Goal: Task Accomplishment & Management: Complete application form

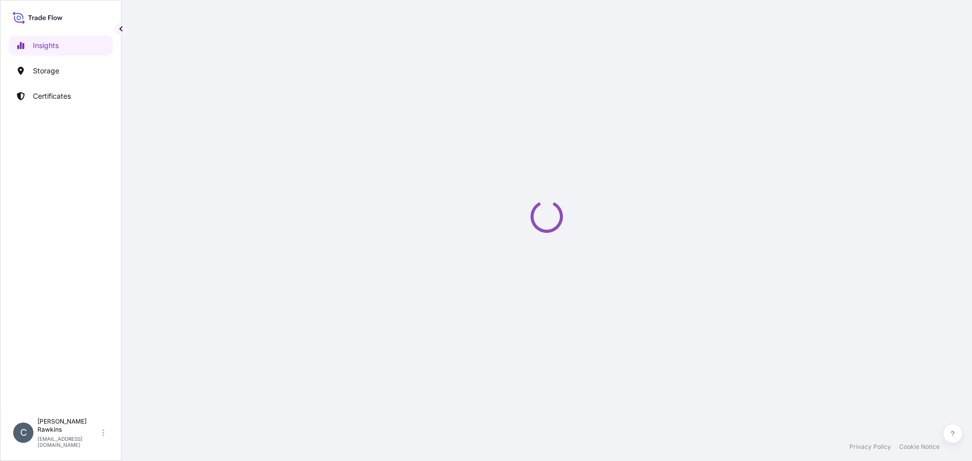
select select "2025"
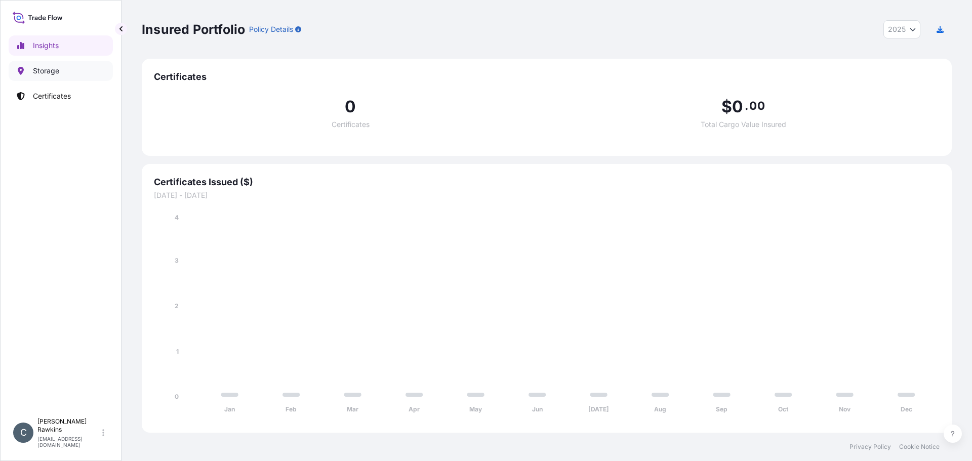
click at [49, 74] on p "Storage" at bounding box center [46, 71] width 26 height 10
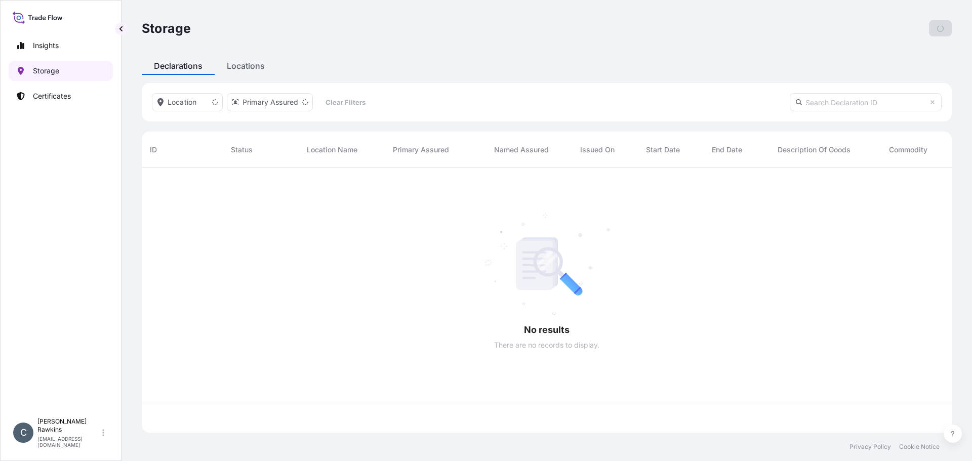
scroll to position [263, 803]
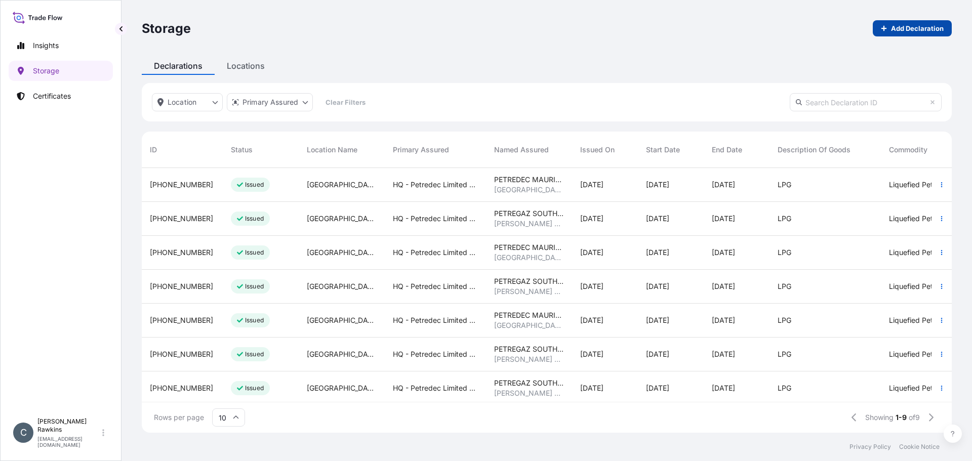
click at [907, 23] on link "Add Declaration" at bounding box center [912, 28] width 79 height 16
select select "USD"
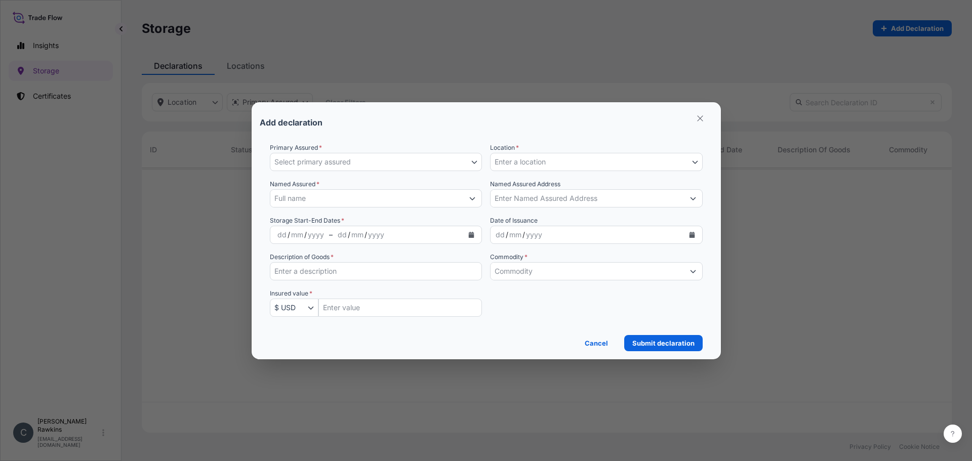
click at [436, 156] on button "Select primary assured" at bounding box center [376, 162] width 213 height 18
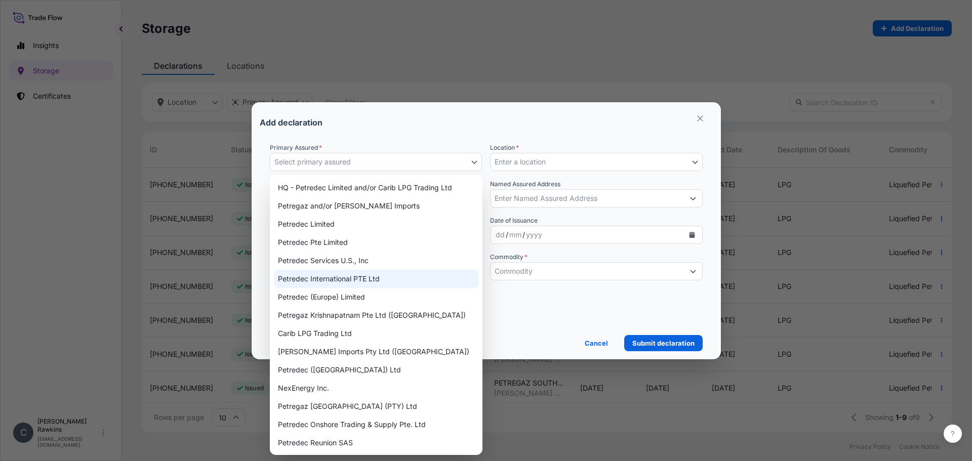
scroll to position [1, 0]
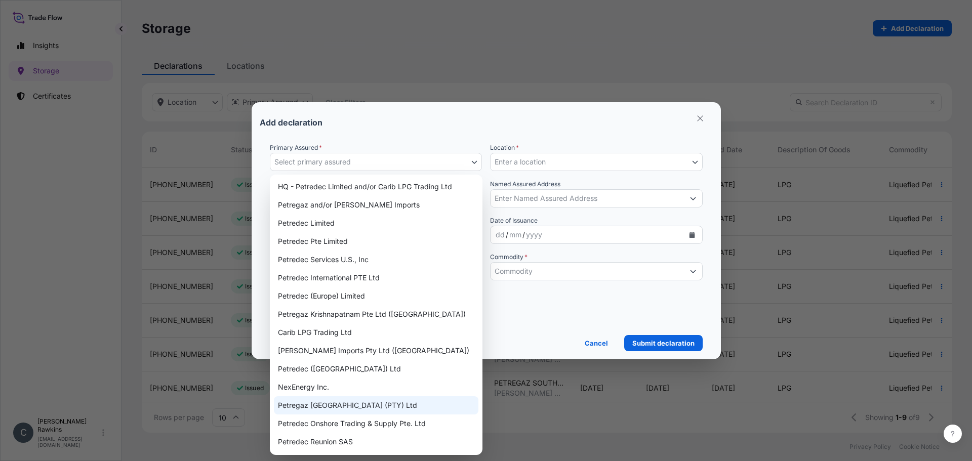
click at [333, 400] on div "Petregaz [GEOGRAPHIC_DATA] (PTY) Ltd" at bounding box center [376, 406] width 205 height 18
select select "31833"
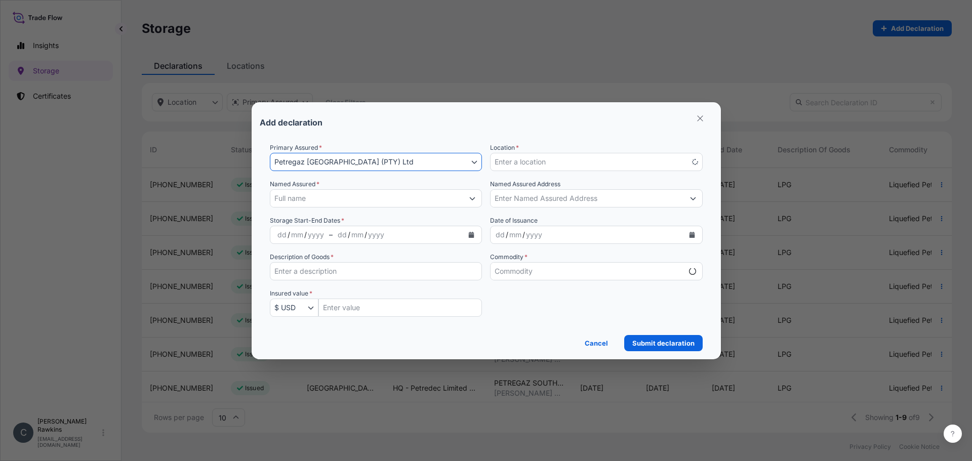
click at [525, 157] on span "Enter a location" at bounding box center [520, 162] width 51 height 10
select select "mt"
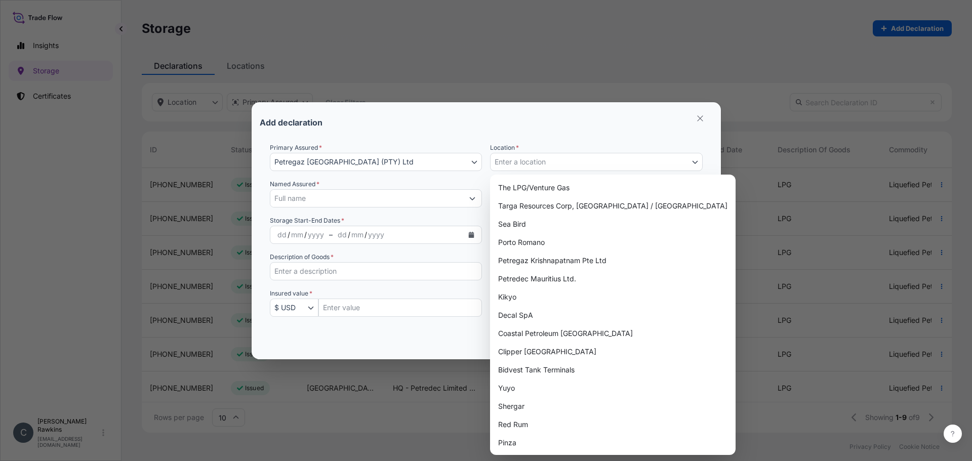
click at [526, 160] on span "Enter a location" at bounding box center [520, 162] width 51 height 10
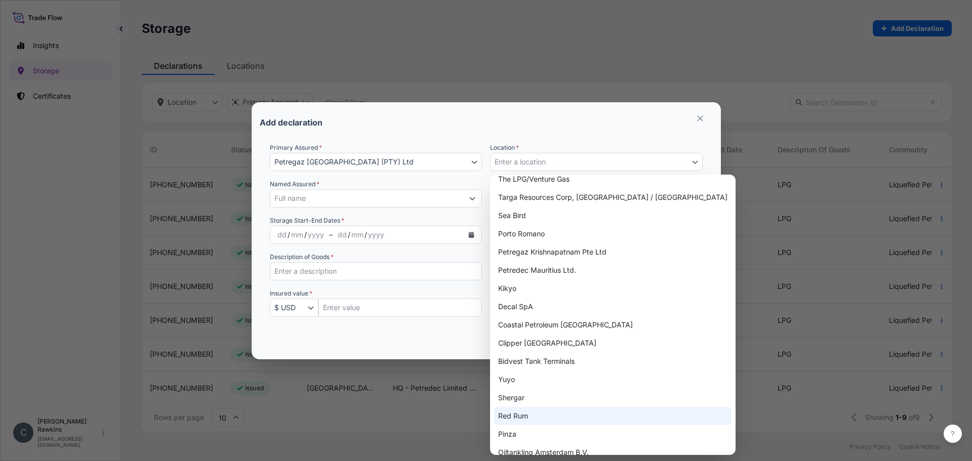
scroll to position [0, 0]
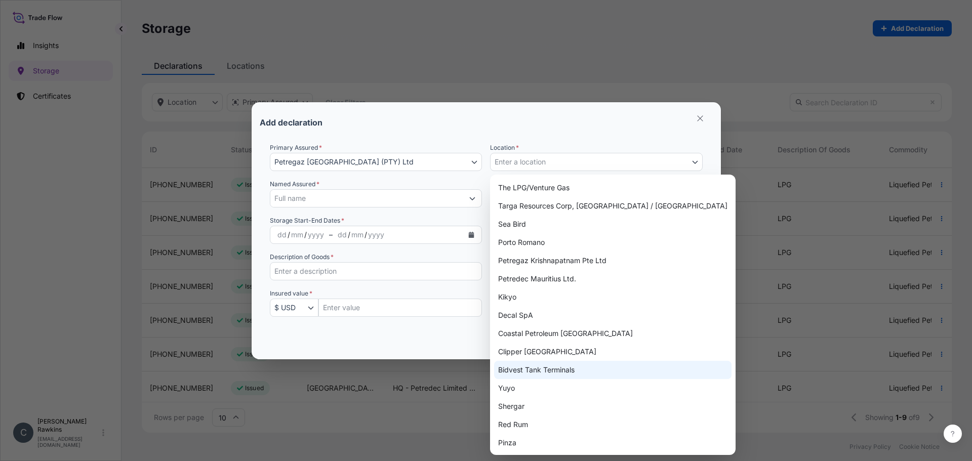
click at [552, 367] on div "Bidvest Tank Terminals" at bounding box center [613, 370] width 238 height 18
select select "797"
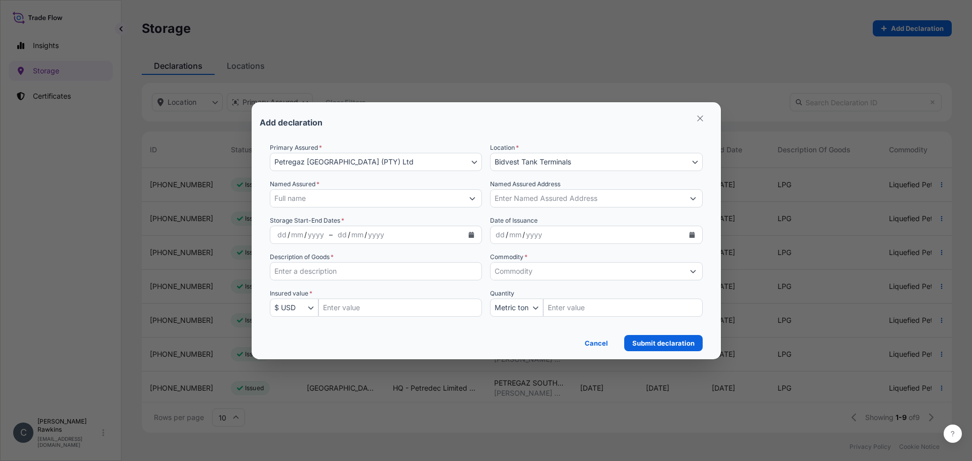
click at [327, 200] on input "Named Assured *" at bounding box center [366, 198] width 193 height 18
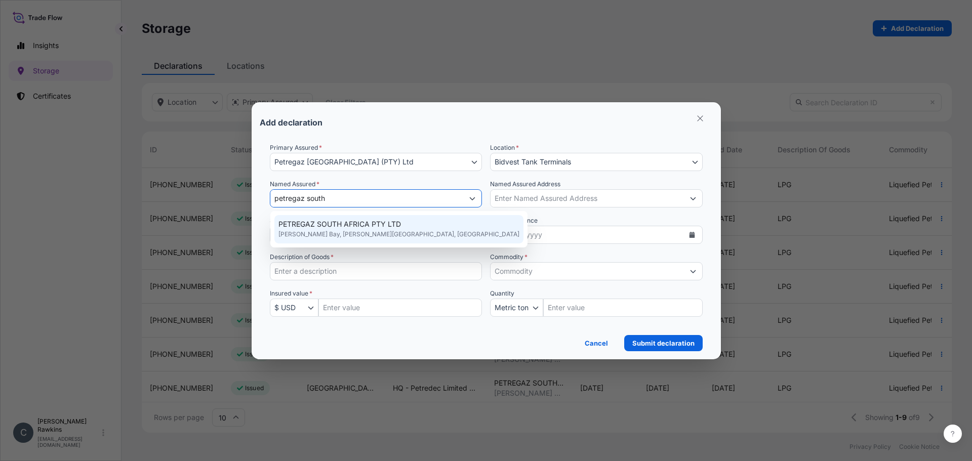
click at [328, 221] on span "PETREGAZ SOUTH AFRICA PTY LTD" at bounding box center [340, 224] width 123 height 10
type input "PETREGAZ SOUTH AFRICA PTY LTD"
type input "Richards Bay, South Africa"
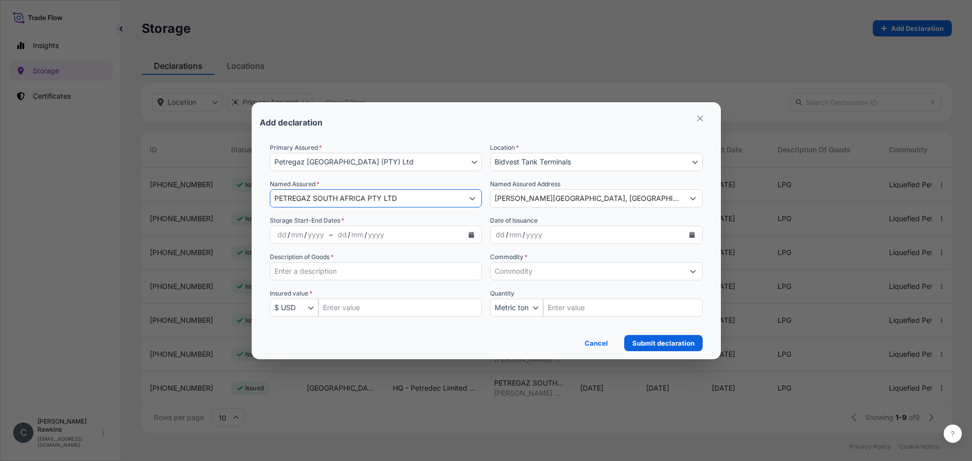
type input "PETREGAZ SOUTH AFRICA PTY LTD"
click at [472, 236] on icon "Calendar" at bounding box center [472, 235] width 6 height 6
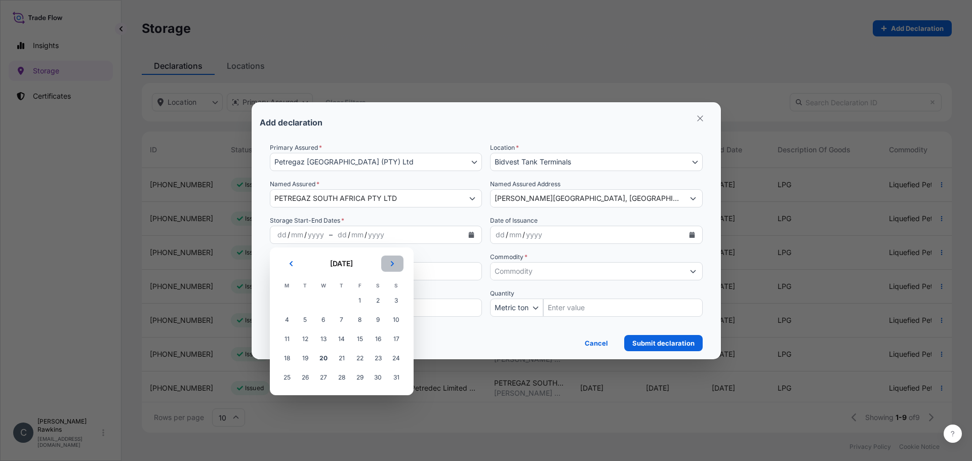
click at [392, 261] on icon "Next" at bounding box center [392, 264] width 6 height 6
click at [286, 300] on span "1" at bounding box center [287, 301] width 18 height 18
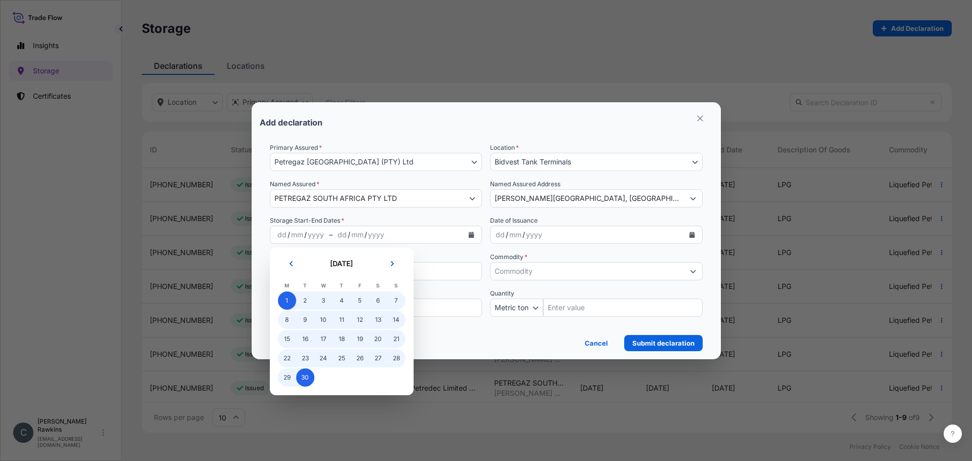
click at [301, 376] on span "30" at bounding box center [305, 378] width 18 height 18
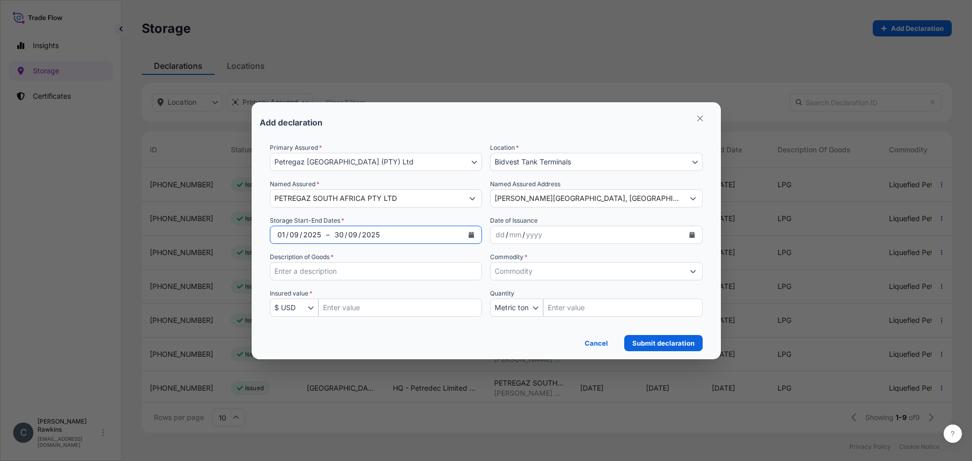
click at [327, 272] on input "Description of Goods *" at bounding box center [376, 271] width 213 height 18
type input "LPG"
click at [501, 268] on input "Commodity *" at bounding box center [587, 271] width 193 height 18
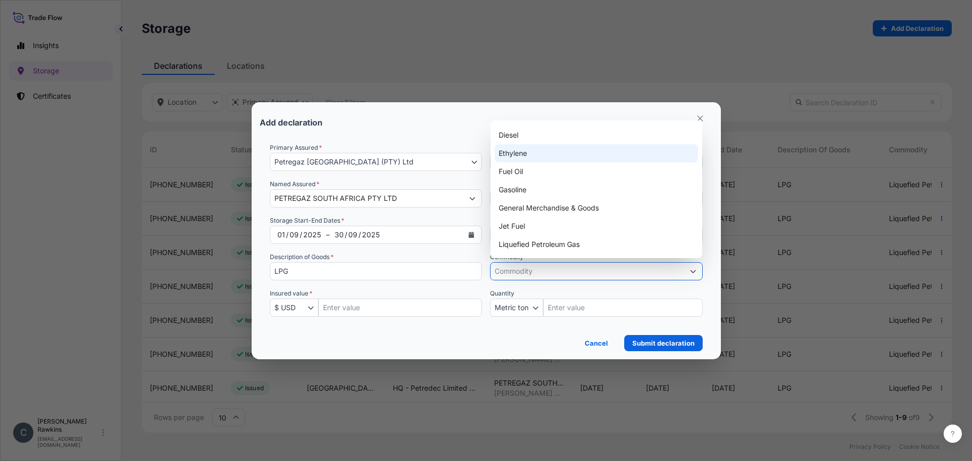
scroll to position [101, 0]
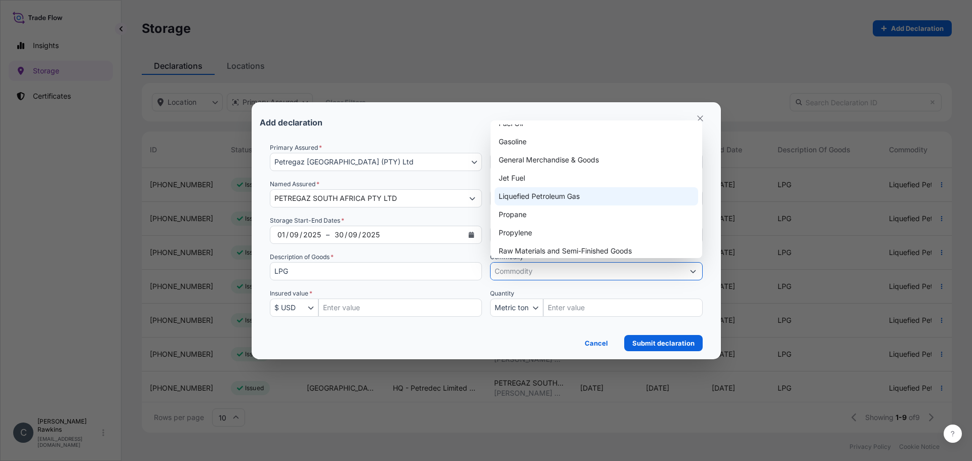
click at [523, 200] on div "Liquefied Petroleum Gas" at bounding box center [597, 196] width 204 height 18
type input "Liquefied Petroleum Gas"
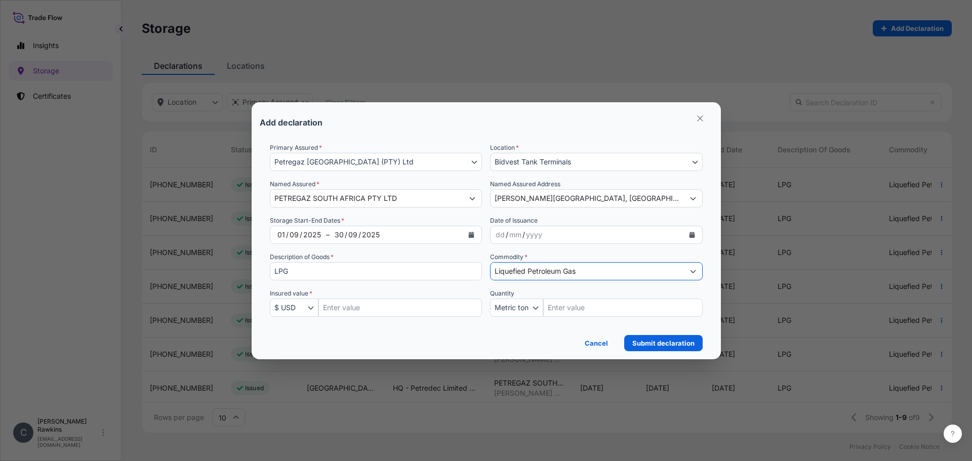
click at [380, 302] on input "Insured Value Amount" at bounding box center [401, 308] width 164 height 18
type input "30000000"
click at [650, 346] on p "Submit declaration" at bounding box center [663, 343] width 62 height 10
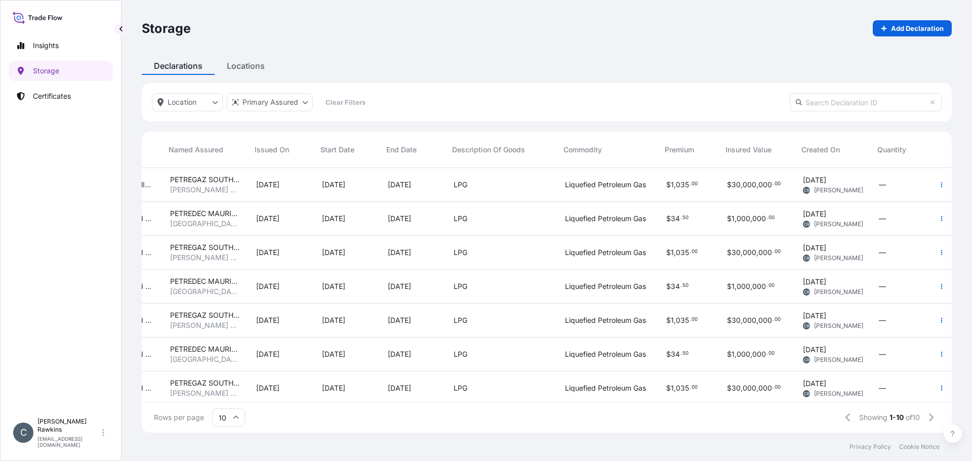
scroll to position [0, 330]
click at [891, 31] on link "Add Declaration" at bounding box center [912, 28] width 79 height 16
select select "USD"
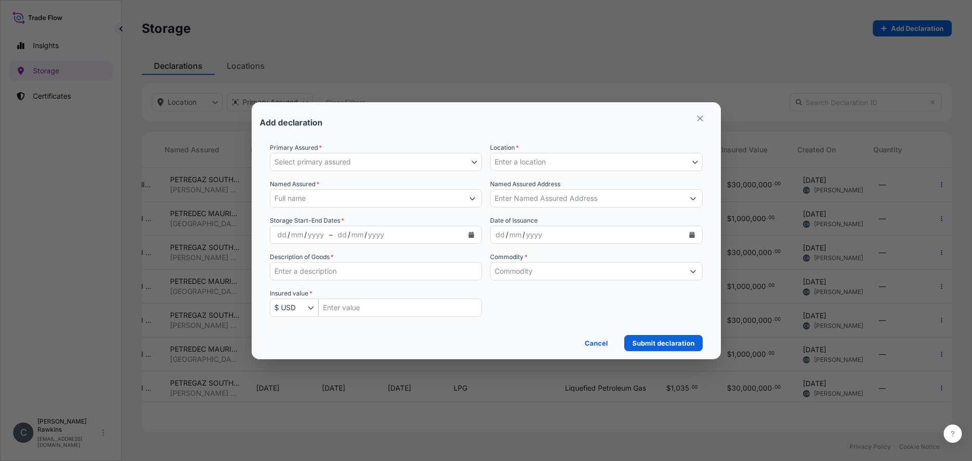
scroll to position [0, 324]
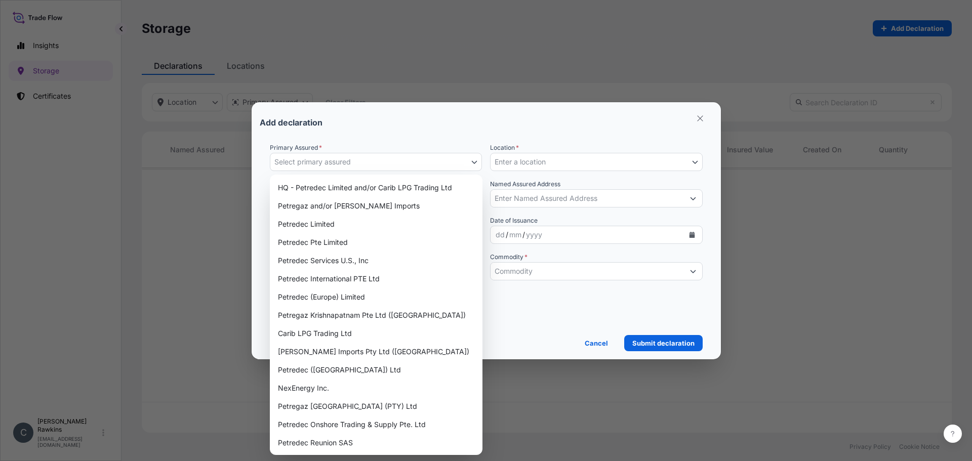
click at [371, 170] on button "Select primary assured" at bounding box center [376, 162] width 213 height 18
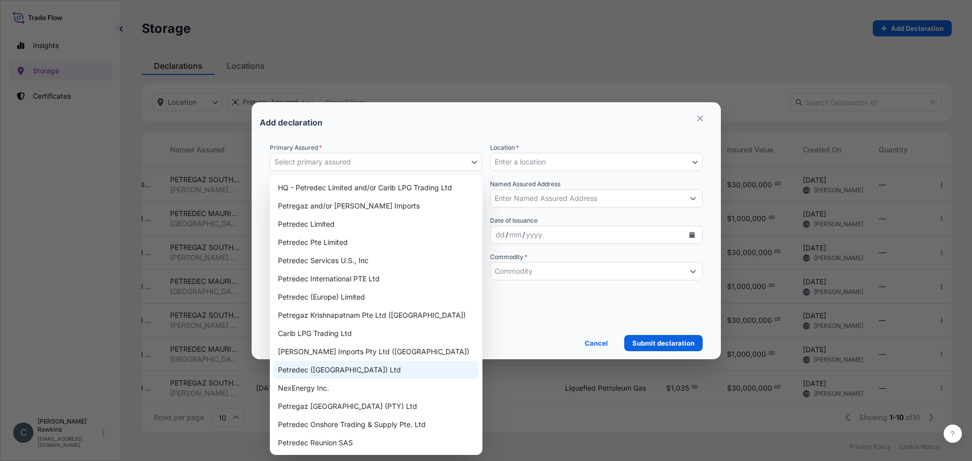
click at [342, 367] on div "Petredec ([GEOGRAPHIC_DATA]) Ltd" at bounding box center [376, 370] width 205 height 18
select select "31843"
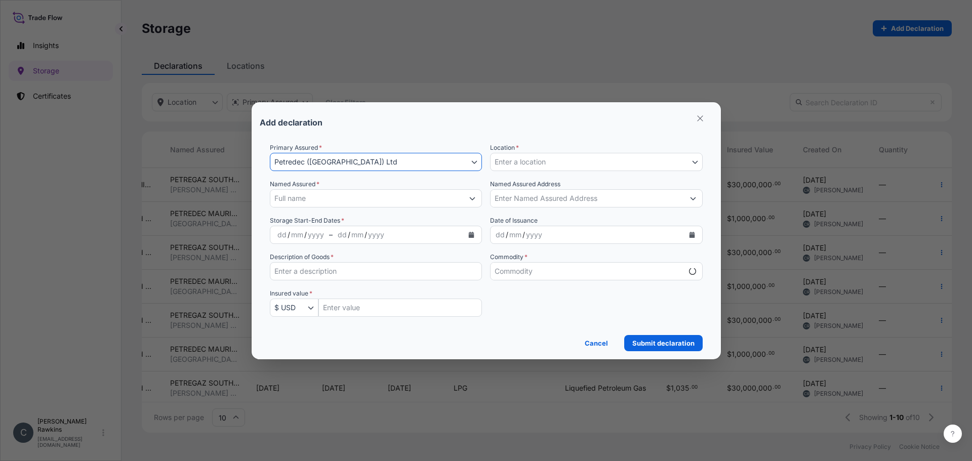
click at [557, 167] on button "Enter a location" at bounding box center [596, 162] width 213 height 18
select select "mt"
click at [557, 164] on button "Enter a location" at bounding box center [596, 162] width 213 height 18
click at [696, 161] on icon "Select Location" at bounding box center [695, 162] width 6 height 6
click at [526, 182] on label "Named Assured Address" at bounding box center [525, 184] width 70 height 10
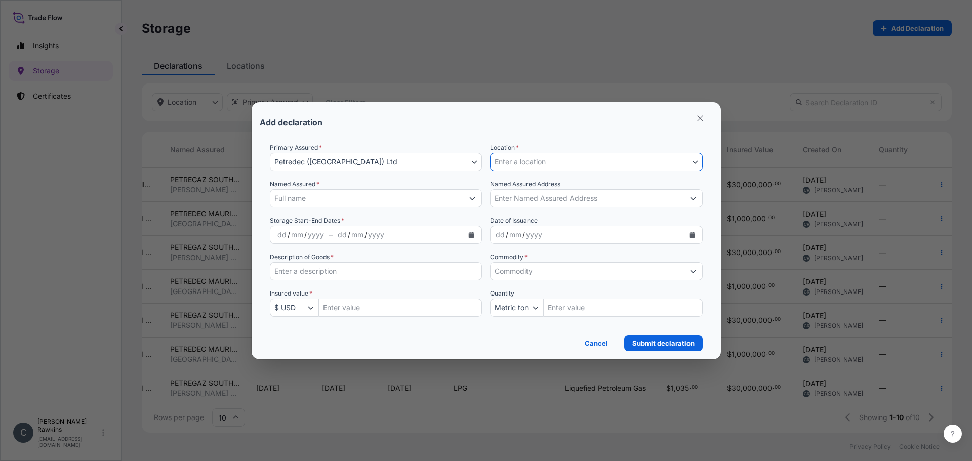
click at [526, 189] on input "Named Assured Address" at bounding box center [587, 198] width 193 height 18
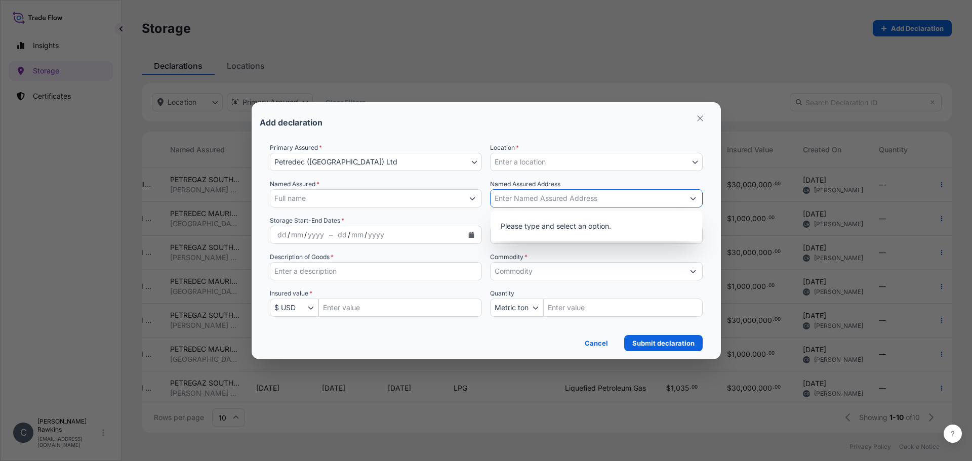
click at [532, 165] on span "Enter a location" at bounding box center [520, 162] width 51 height 10
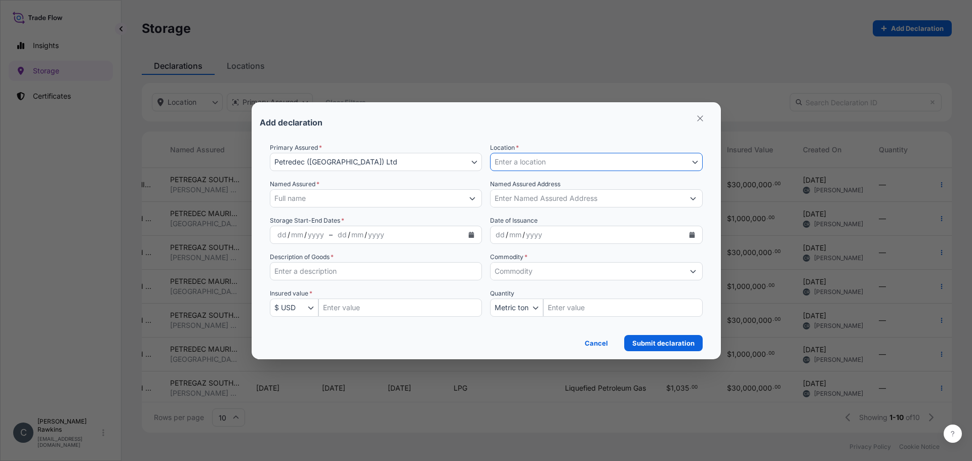
click at [532, 165] on span "Enter a location" at bounding box center [520, 162] width 51 height 10
click at [594, 341] on p "Cancel" at bounding box center [596, 343] width 23 height 10
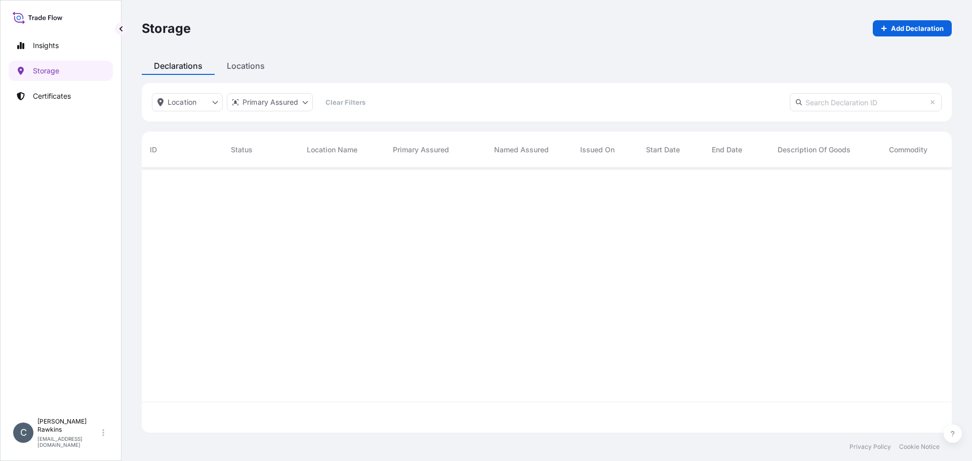
scroll to position [263, 803]
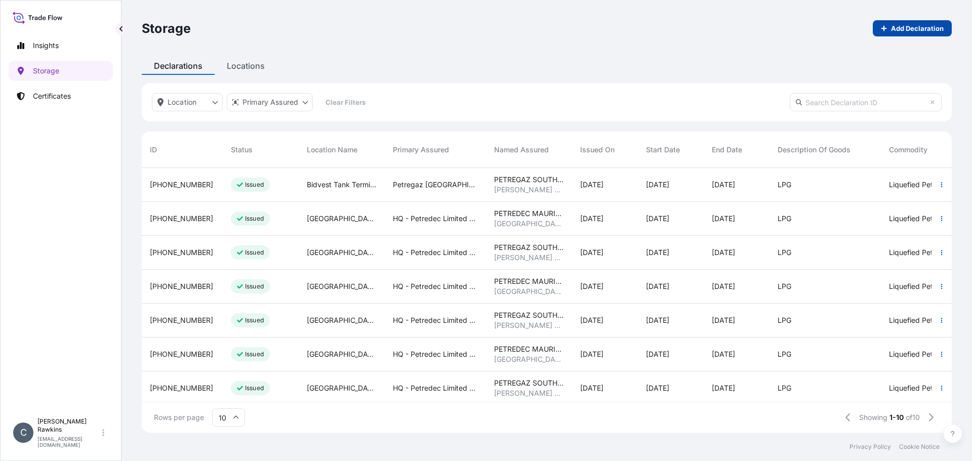
click at [905, 34] on link "Add Declaration" at bounding box center [912, 28] width 79 height 16
select select "USD"
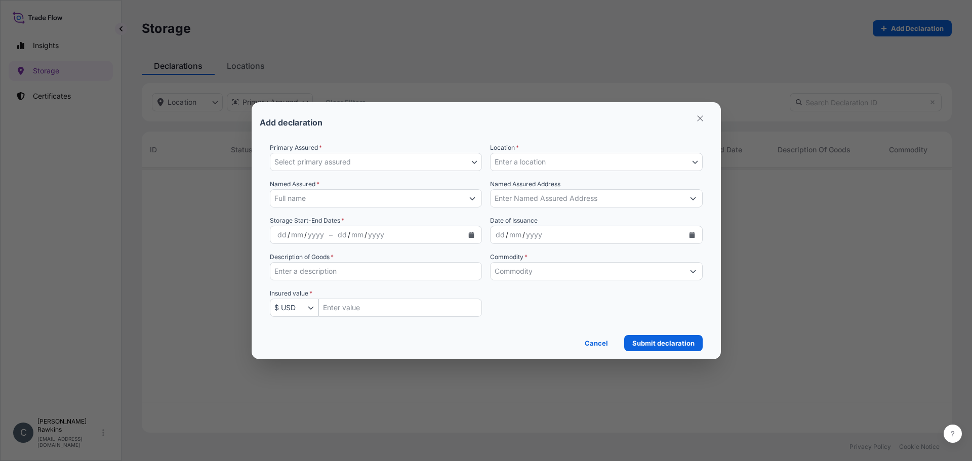
click at [475, 165] on icon "button" at bounding box center [474, 162] width 6 height 6
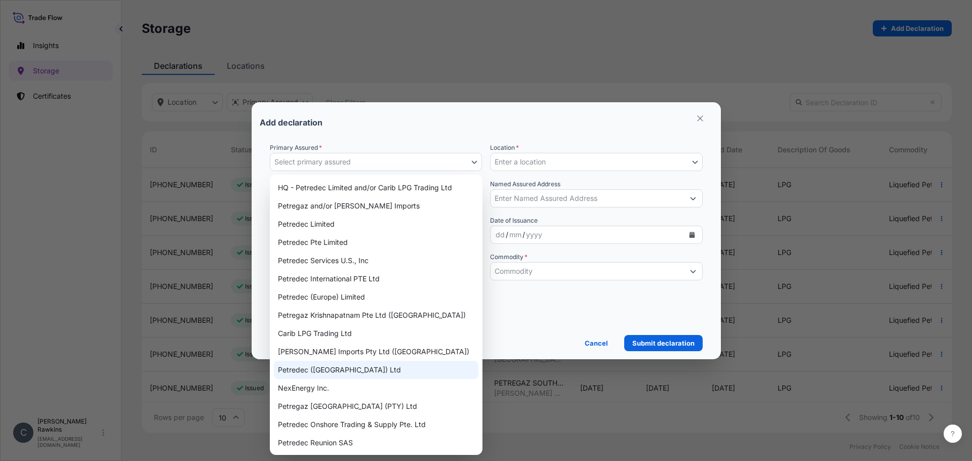
click at [333, 366] on div "Petredec ([GEOGRAPHIC_DATA]) Ltd" at bounding box center [376, 370] width 205 height 18
select select "31843"
select select "mt"
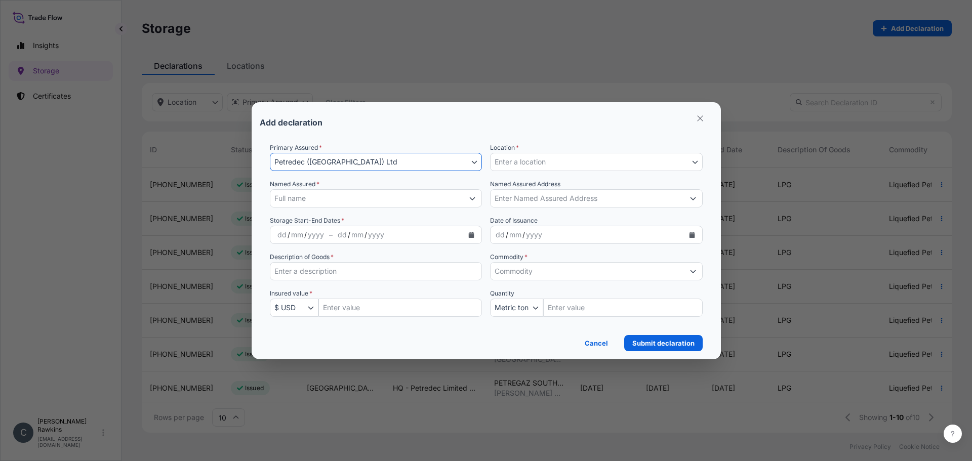
click at [695, 164] on icon "Select Location" at bounding box center [695, 162] width 6 height 6
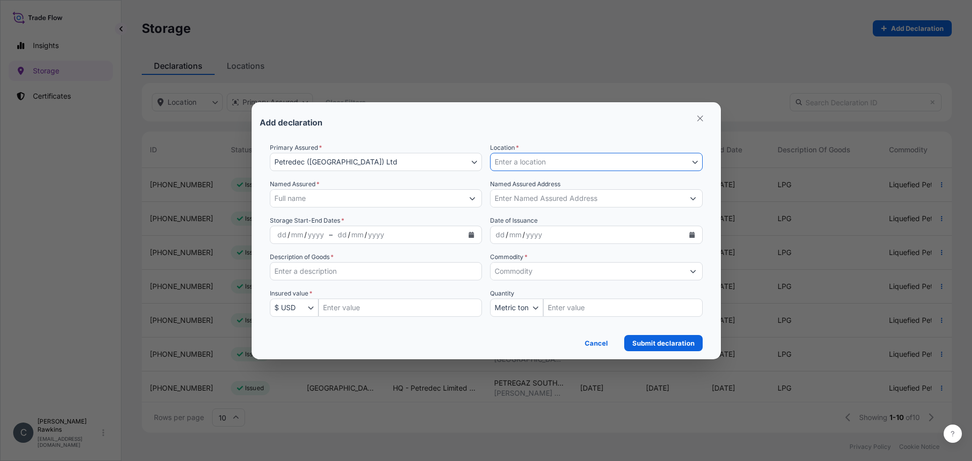
click at [695, 164] on icon "Select Location" at bounding box center [695, 162] width 6 height 6
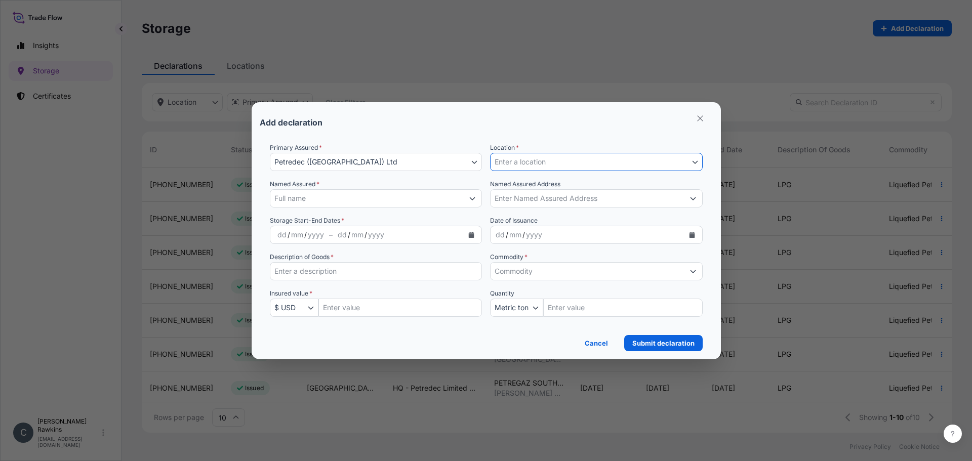
click at [695, 164] on icon "Select Location" at bounding box center [695, 162] width 6 height 6
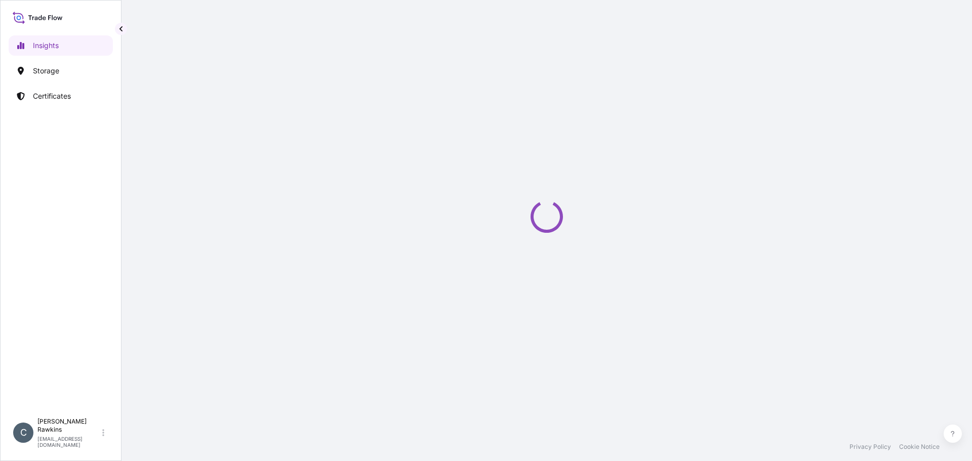
select select "2025"
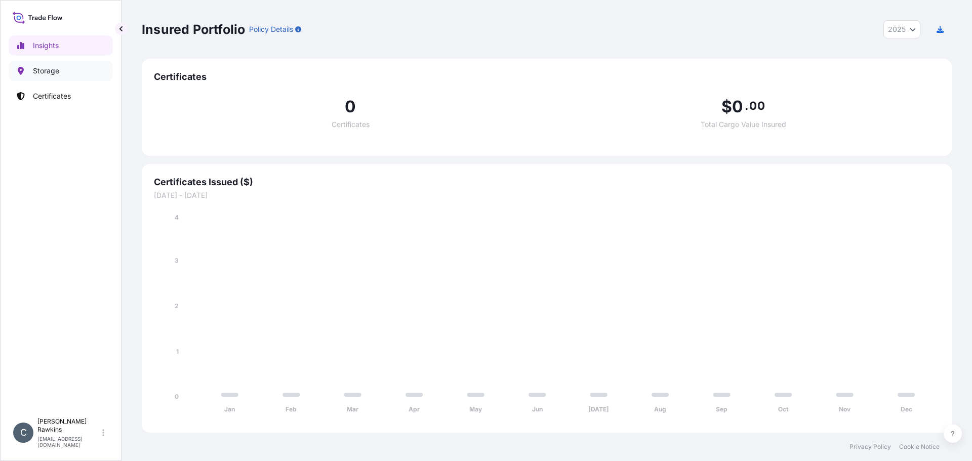
click at [53, 72] on p "Storage" at bounding box center [46, 71] width 26 height 10
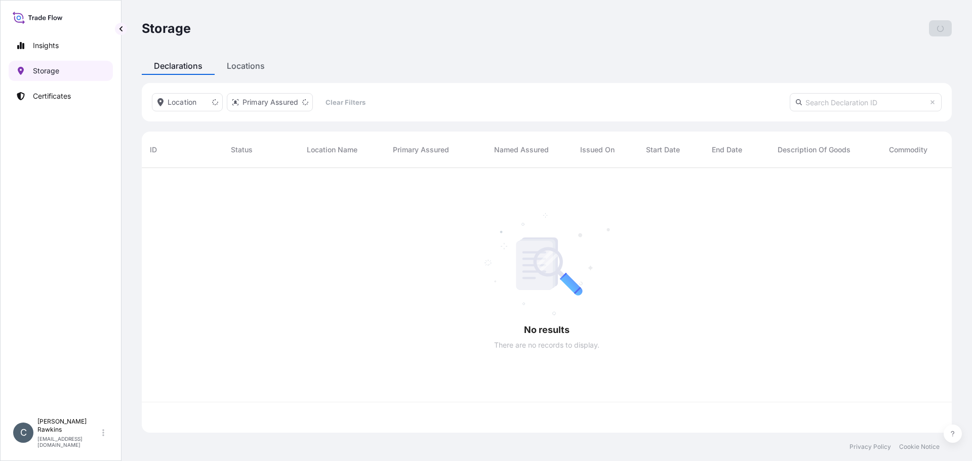
scroll to position [263, 803]
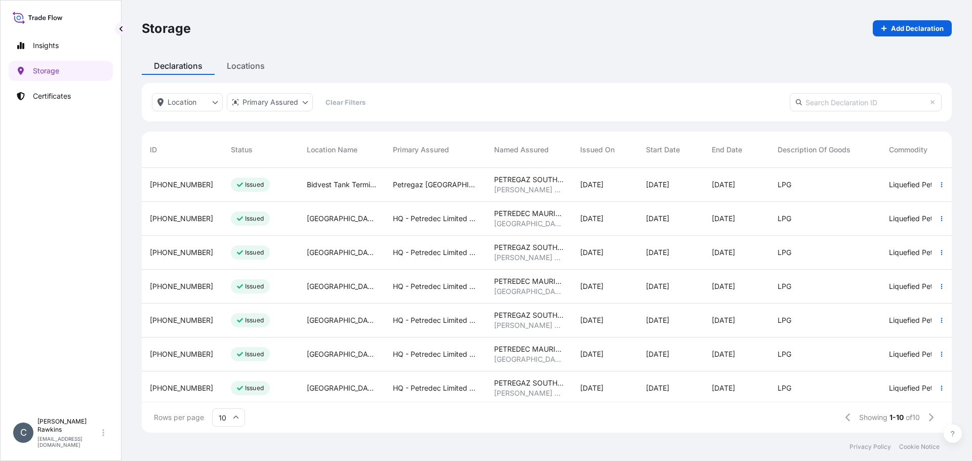
click at [919, 33] on p "Add Declaration" at bounding box center [917, 28] width 53 height 10
select select "USD"
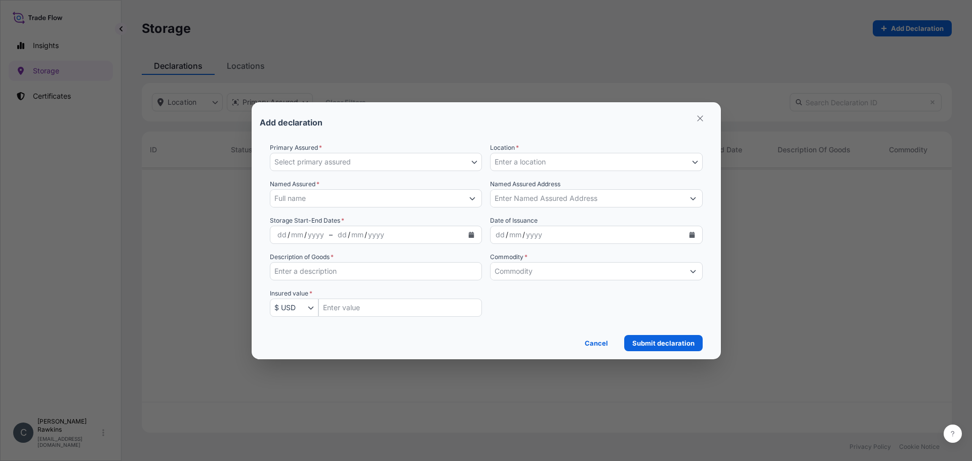
click at [472, 160] on icon "button" at bounding box center [474, 162] width 6 height 6
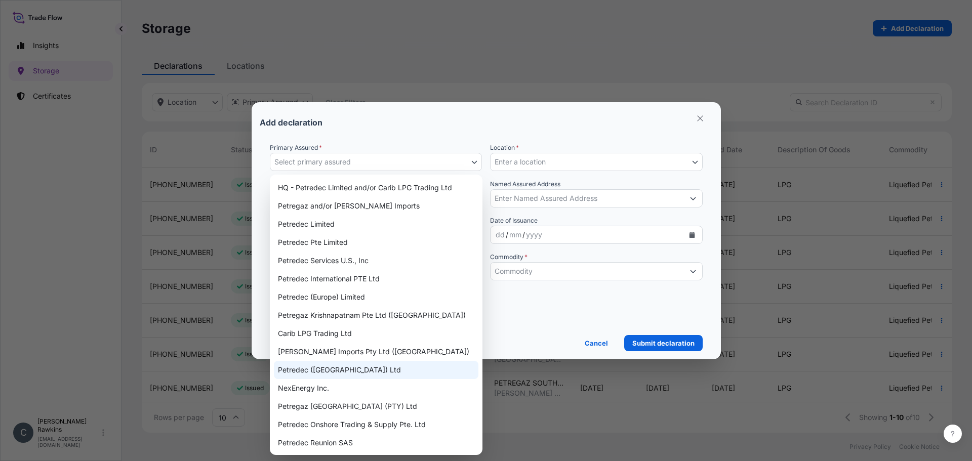
click at [330, 372] on div "Petredec ([GEOGRAPHIC_DATA]) Ltd" at bounding box center [376, 370] width 205 height 18
select select "31843"
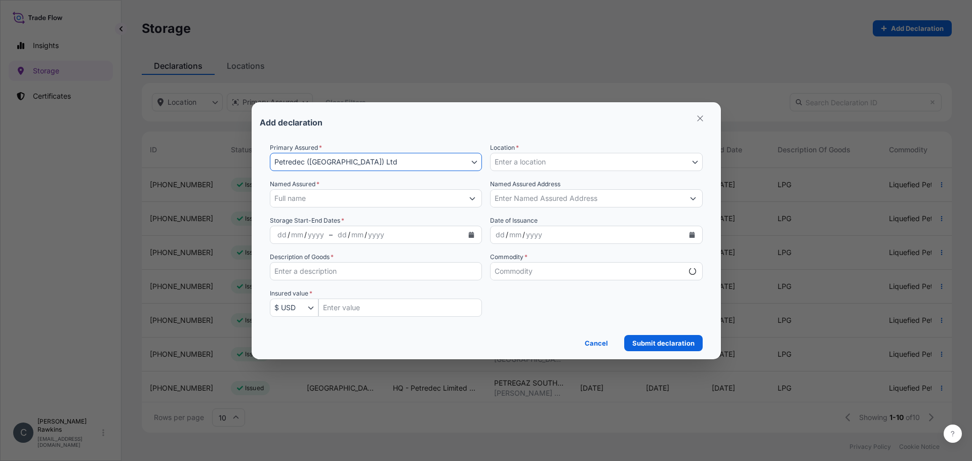
select select "mt"
click at [693, 161] on icon "Select Location" at bounding box center [695, 162] width 6 height 6
click at [697, 162] on icon "Select Location" at bounding box center [695, 162] width 6 height 3
click at [692, 162] on icon "Select Location" at bounding box center [695, 162] width 6 height 6
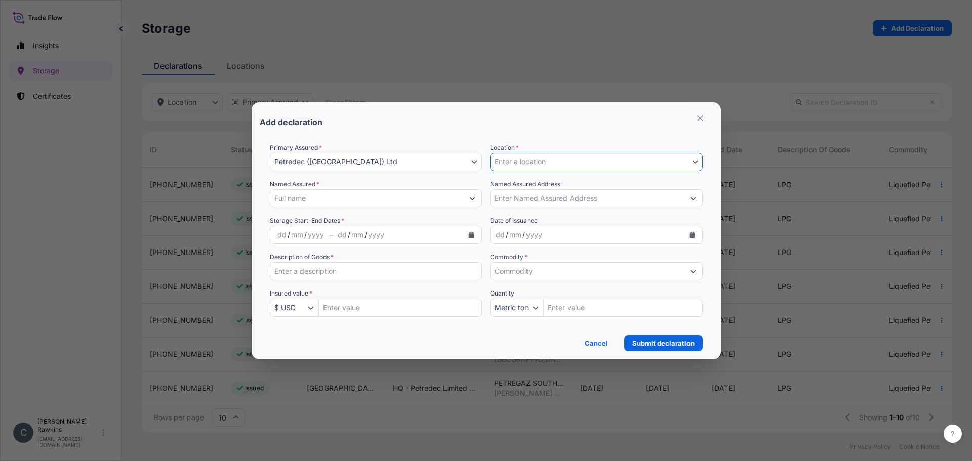
click at [681, 164] on button "Enter a location" at bounding box center [596, 162] width 213 height 18
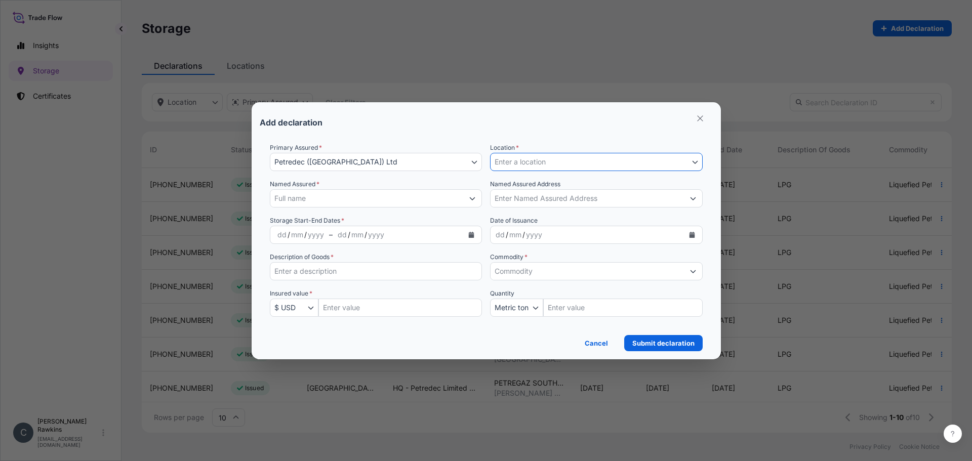
click at [681, 164] on button "Enter a location" at bounding box center [596, 162] width 213 height 18
click at [639, 186] on div "Named Assured Address" at bounding box center [596, 193] width 213 height 28
click at [640, 162] on button "Enter a location" at bounding box center [596, 162] width 213 height 18
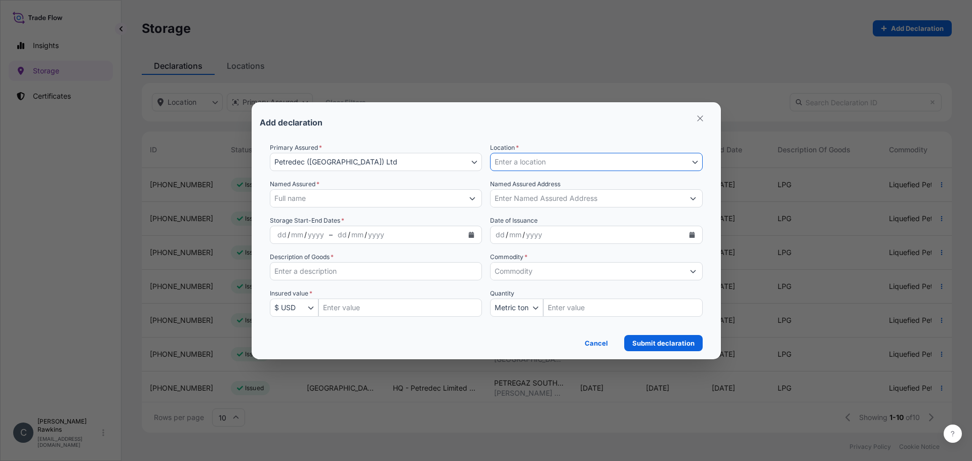
click at [640, 162] on button "Enter a location" at bounding box center [596, 162] width 213 height 18
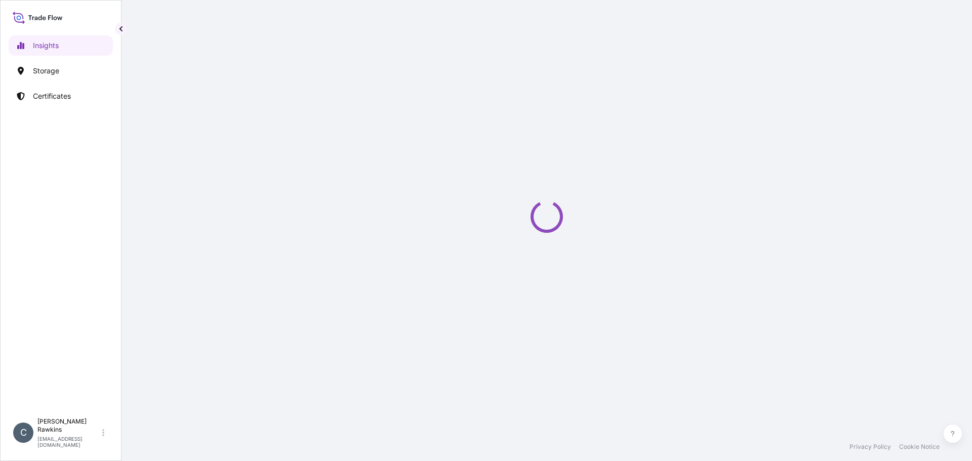
select select "2025"
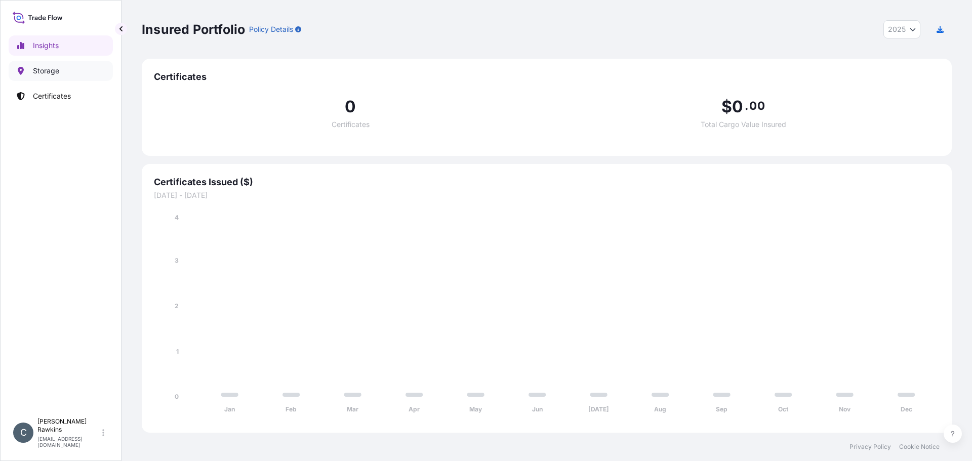
click at [39, 73] on p "Storage" at bounding box center [46, 71] width 26 height 10
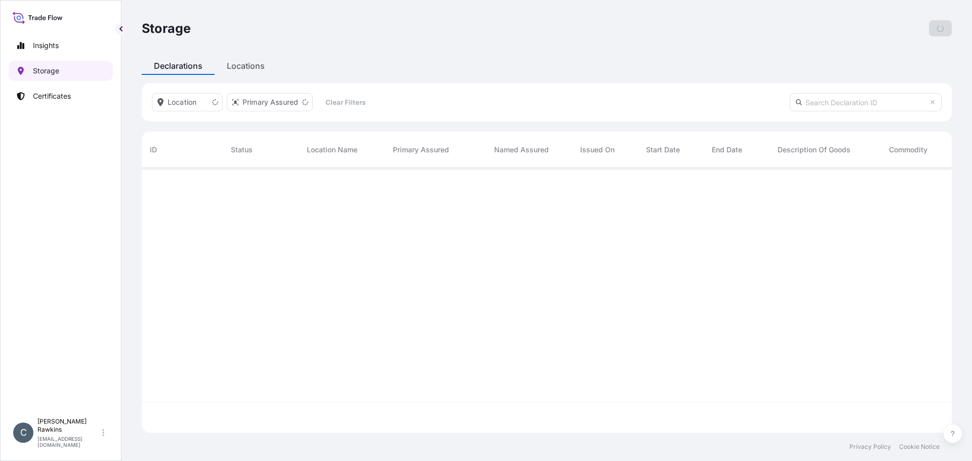
scroll to position [263, 803]
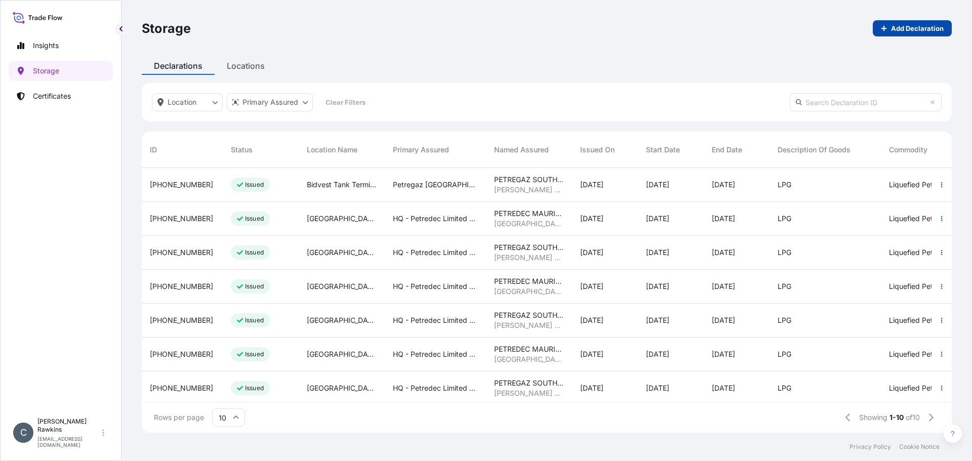
click at [909, 31] on p "Add Declaration" at bounding box center [917, 28] width 53 height 10
select select "USD"
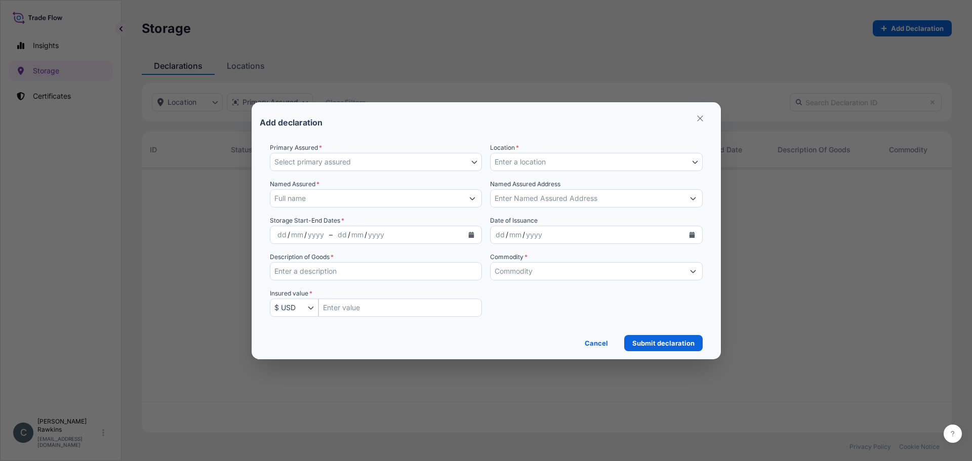
click at [391, 159] on button "Select primary assured" at bounding box center [376, 162] width 213 height 18
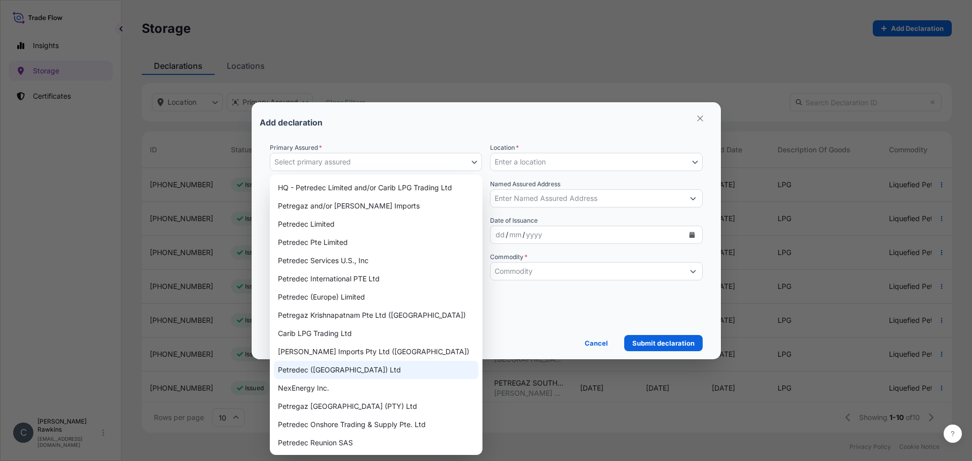
click at [330, 366] on div "Petredec ([GEOGRAPHIC_DATA]) Ltd" at bounding box center [376, 370] width 205 height 18
select select "31843"
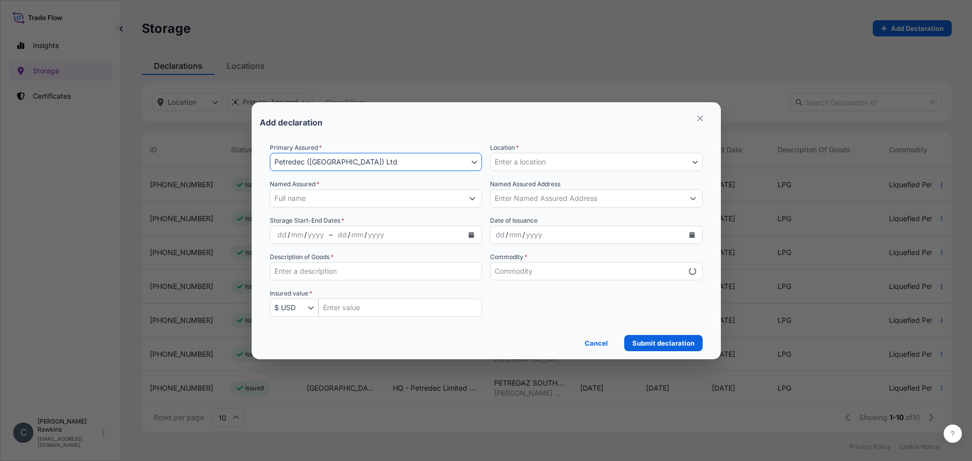
click at [535, 165] on span "Enter a location" at bounding box center [520, 162] width 51 height 10
select select "mt"
click at [535, 165] on span "Enter a location" at bounding box center [520, 162] width 51 height 10
click at [587, 165] on button "Enter a location" at bounding box center [596, 162] width 213 height 18
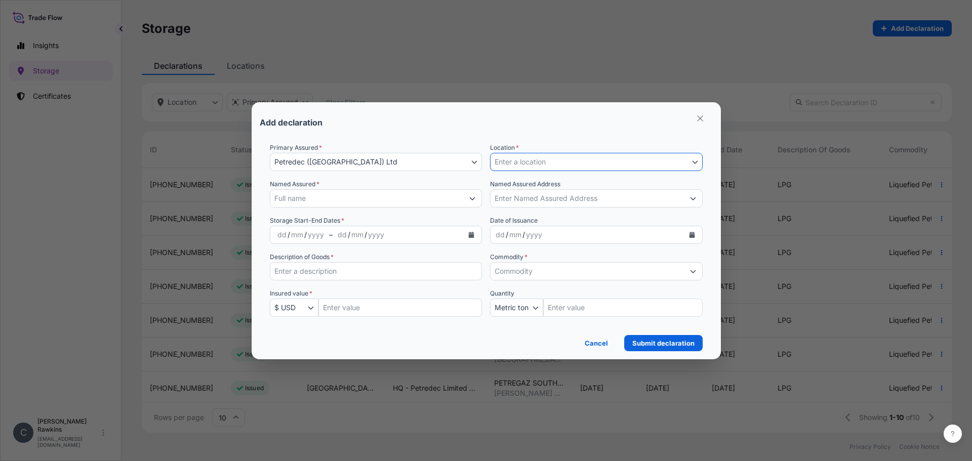
click at [587, 165] on button "Enter a location" at bounding box center [596, 162] width 213 height 18
click at [532, 168] on button "Enter a location" at bounding box center [596, 162] width 213 height 18
click at [536, 160] on span "Enter a location" at bounding box center [520, 162] width 51 height 10
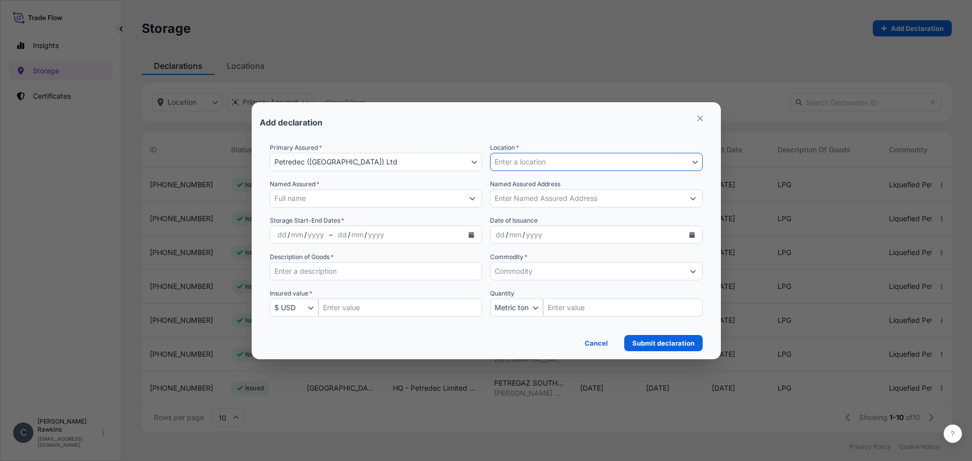
click at [536, 160] on span "Enter a location" at bounding box center [520, 162] width 51 height 10
